Goal: Information Seeking & Learning: Learn about a topic

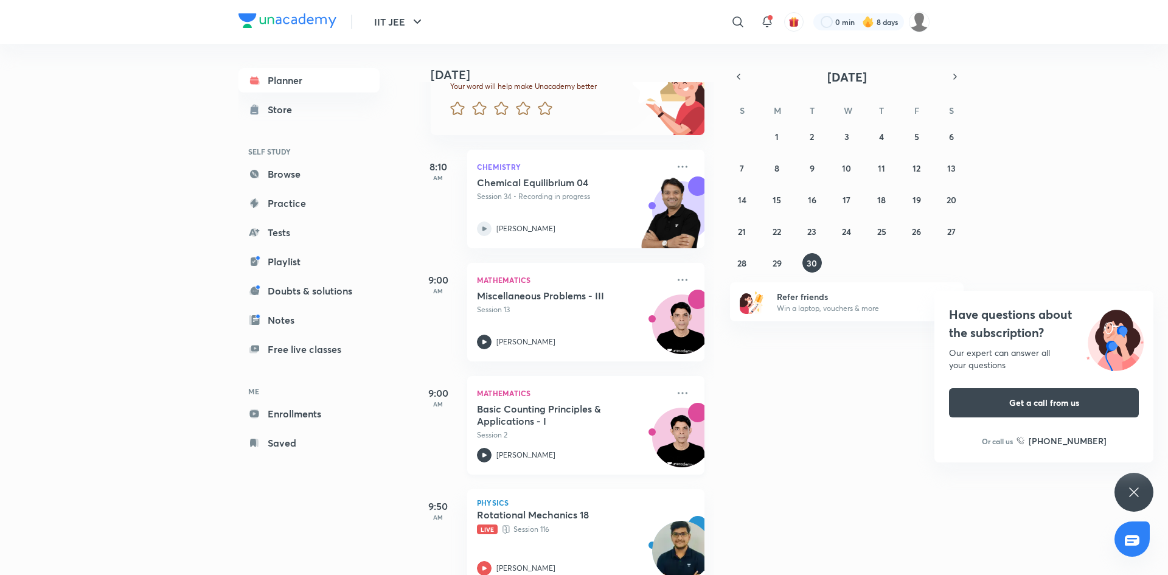
scroll to position [204, 0]
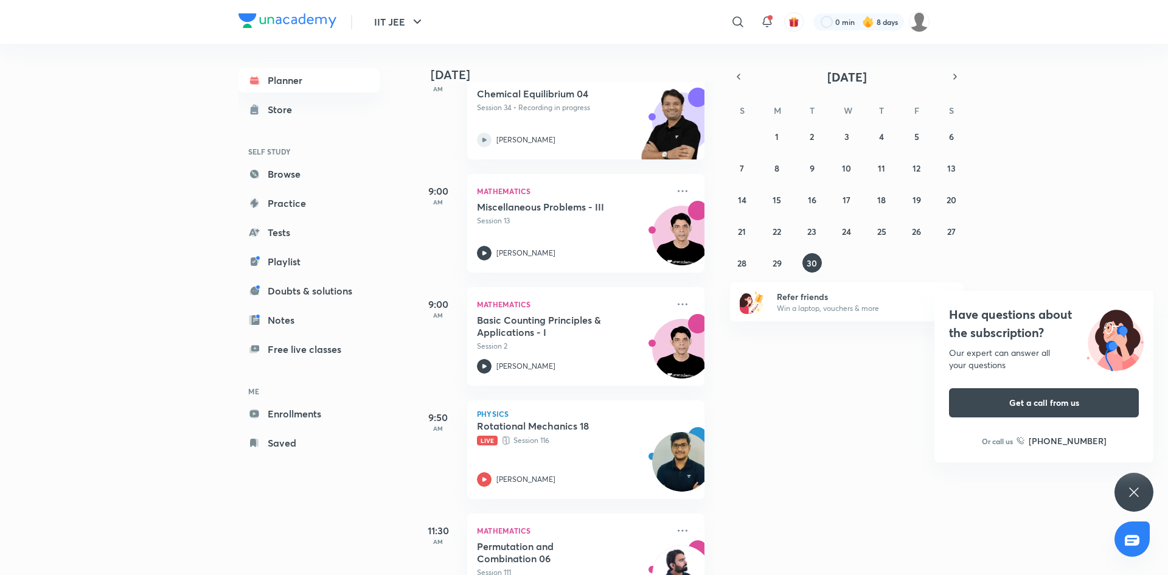
click at [1146, 500] on div "Have questions about the subscription? Our expert can answer all your questions…" at bounding box center [1134, 492] width 39 height 39
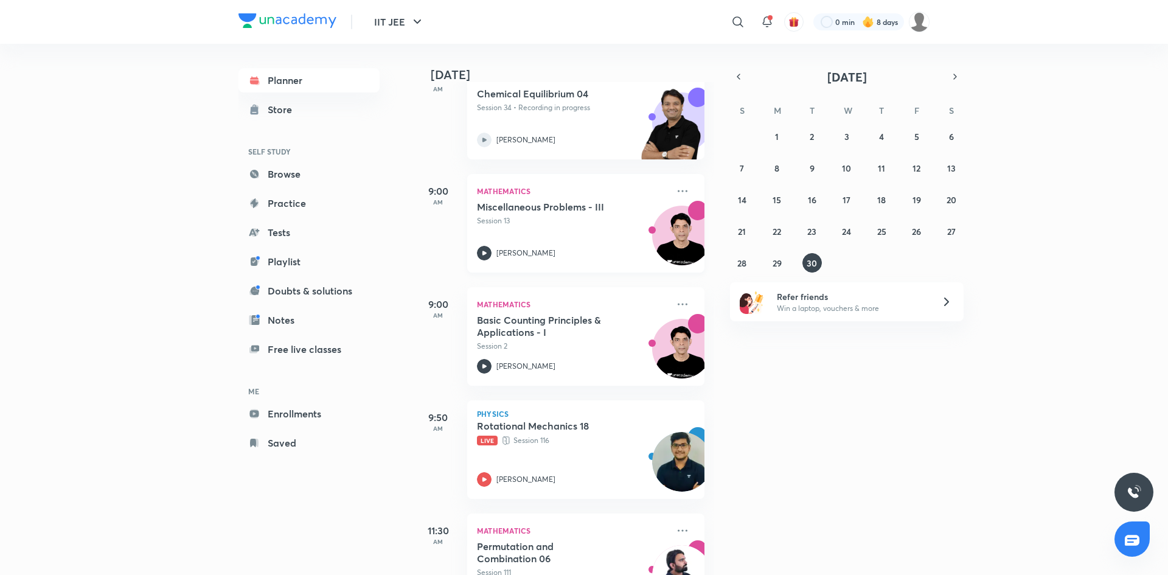
click at [653, 237] on img at bounding box center [682, 241] width 58 height 58
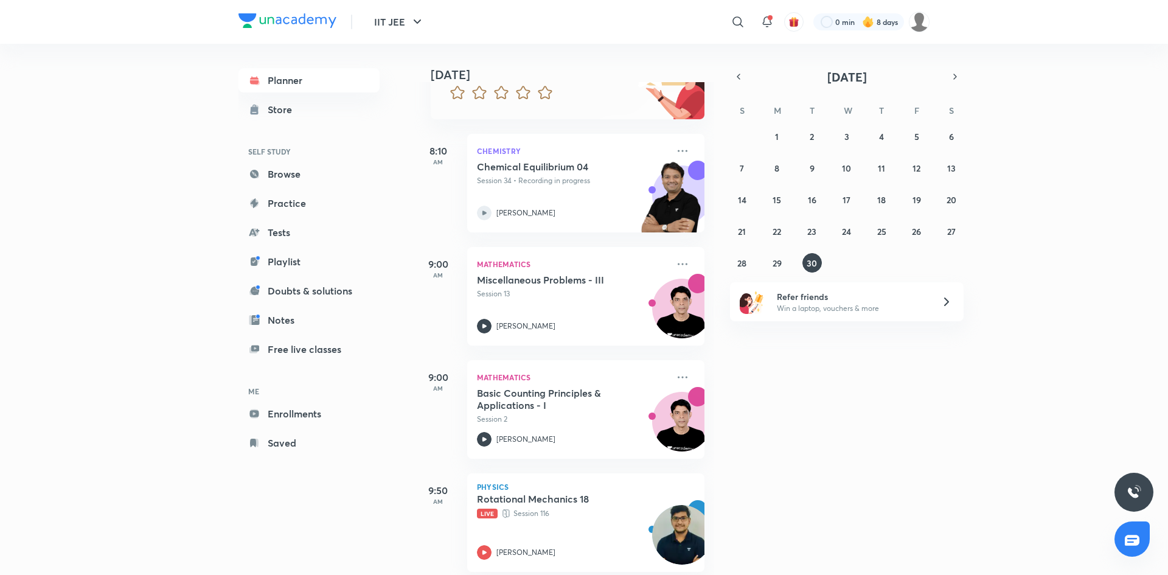
scroll to position [204, 0]
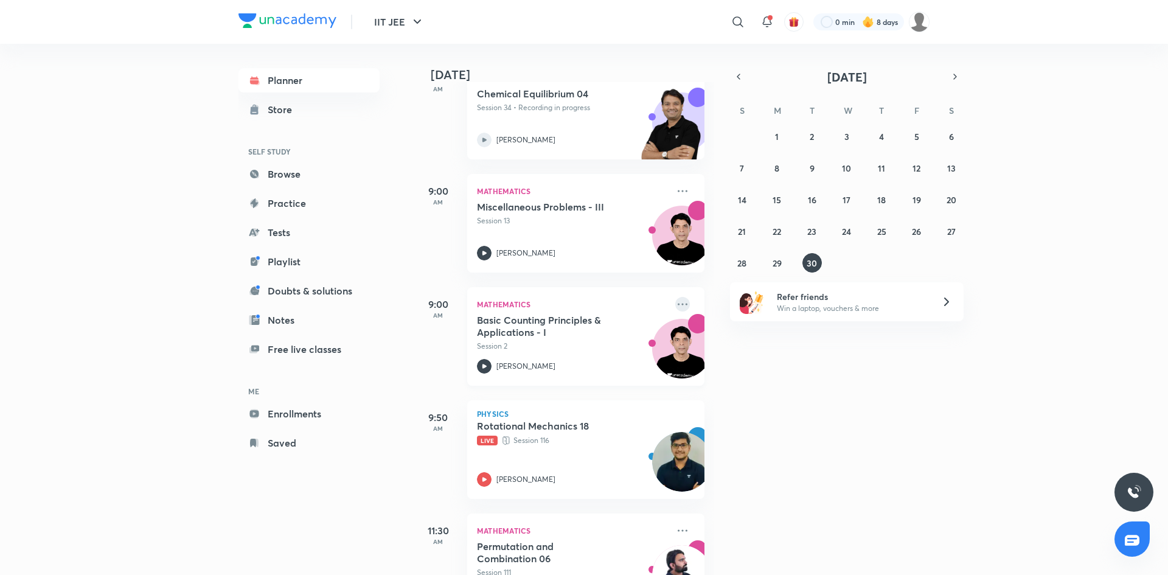
click at [679, 304] on icon at bounding box center [683, 304] width 10 height 2
click at [759, 420] on p "Go to course page" at bounding box center [776, 415] width 84 height 13
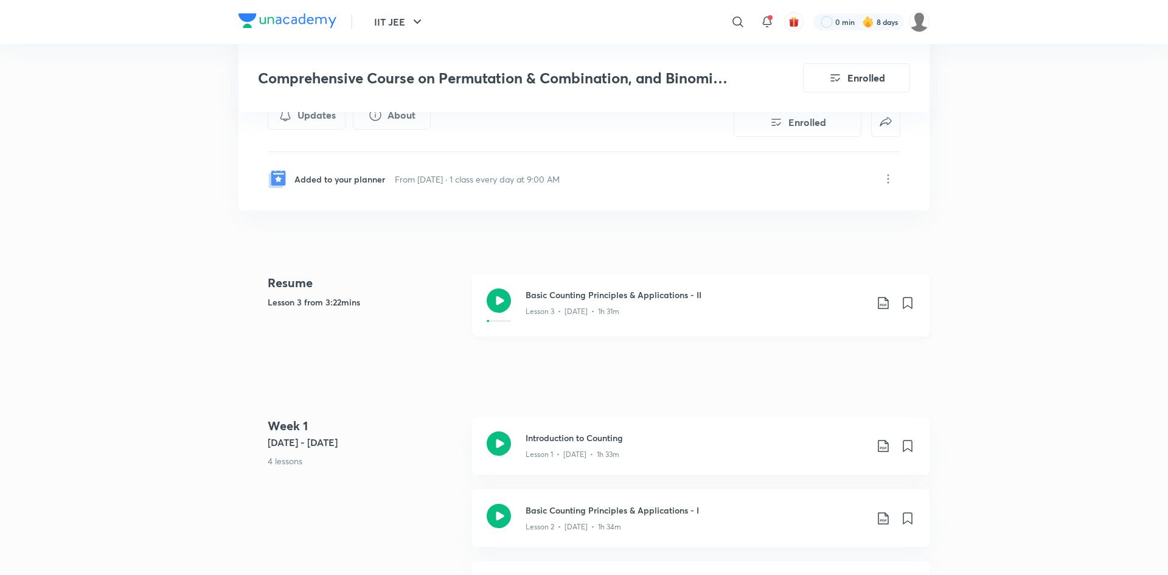
scroll to position [273, 0]
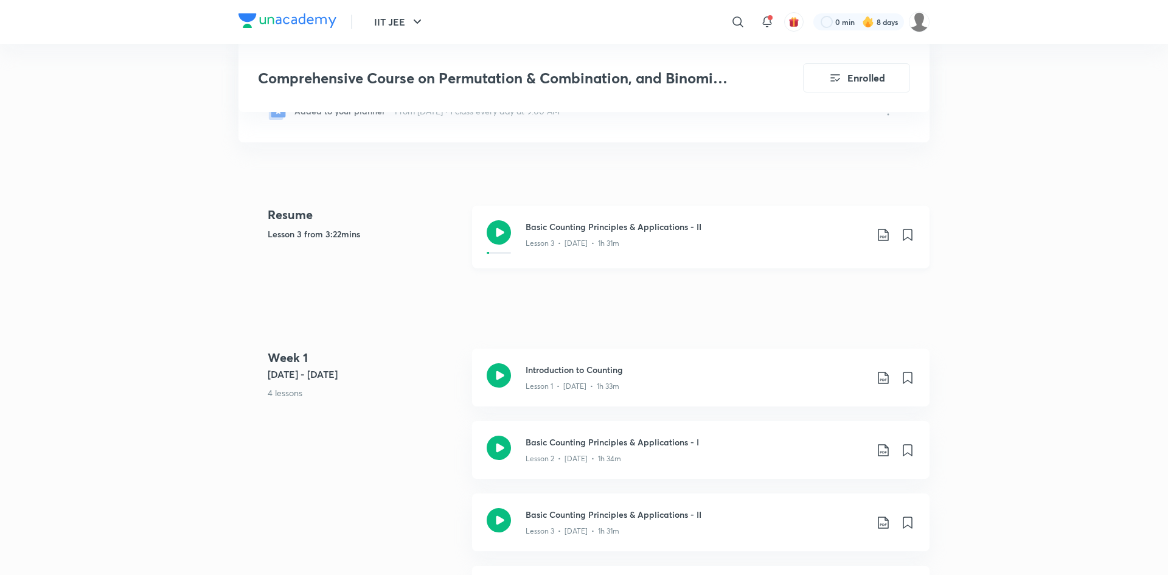
click at [631, 254] on div "Basic Counting Principles & Applications - II Lesson 3 • Feb 4 • 1h 31m" at bounding box center [701, 237] width 458 height 63
